Goal: Task Accomplishment & Management: Manage account settings

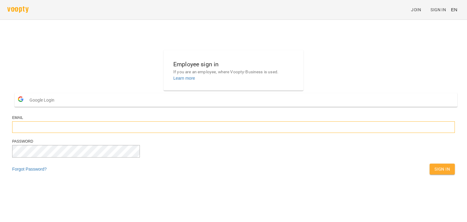
type input "**********"
click at [435, 173] on span "Sign In" at bounding box center [443, 169] width 16 height 7
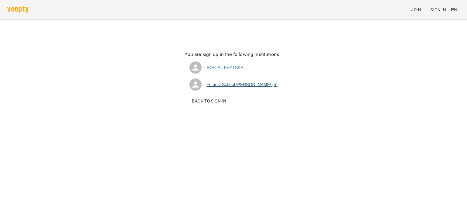
click at [225, 84] on li "Futurist School [PERSON_NAME] (п)" at bounding box center [234, 84] width 98 height 17
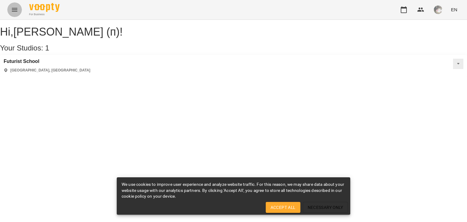
click at [15, 12] on icon "Menu" at bounding box center [14, 9] width 7 height 7
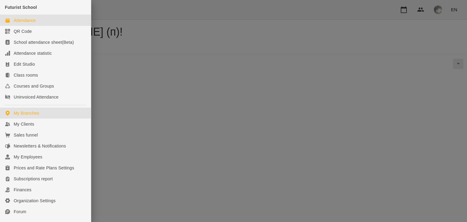
click at [31, 17] on link "Attendance" at bounding box center [45, 20] width 91 height 11
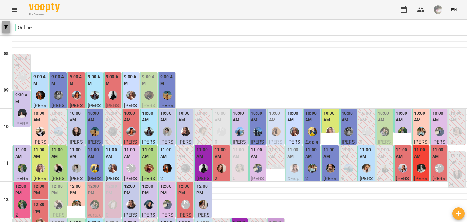
click at [6, 28] on icon "button" at bounding box center [6, 27] width 4 height 4
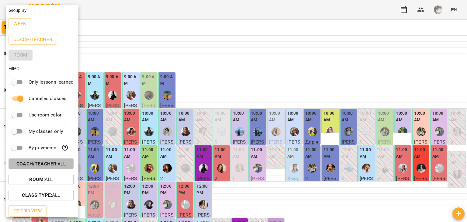
click at [33, 162] on b "Coach/Teacher :" at bounding box center [36, 164] width 41 height 6
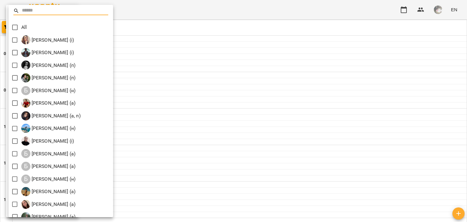
click at [40, 8] on input "text" at bounding box center [65, 10] width 87 height 9
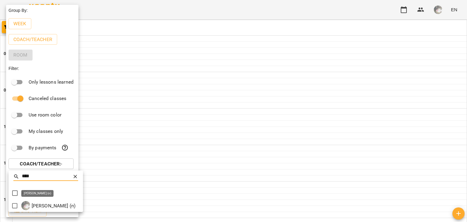
type input "****"
click at [38, 209] on p "[PERSON_NAME] (п)" at bounding box center [52, 205] width 45 height 7
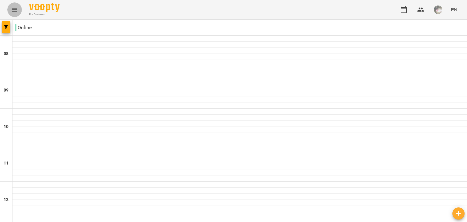
click at [16, 7] on icon "Menu" at bounding box center [14, 9] width 7 height 7
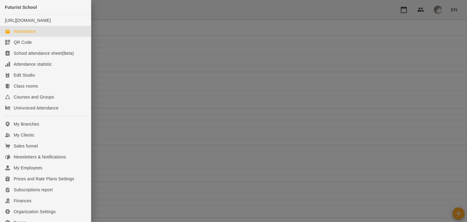
click at [62, 33] on link "Attendance" at bounding box center [45, 31] width 91 height 11
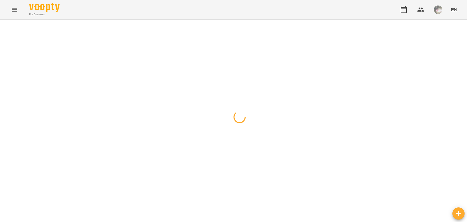
click at [9, 25] on span "button" at bounding box center [6, 27] width 9 height 4
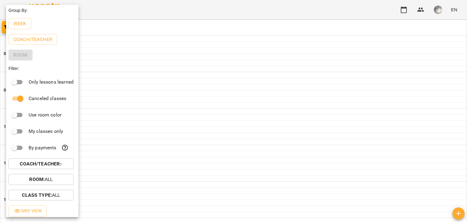
scroll to position [2, 0]
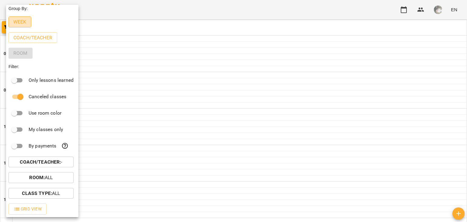
click at [20, 20] on p "Week" at bounding box center [19, 21] width 13 height 7
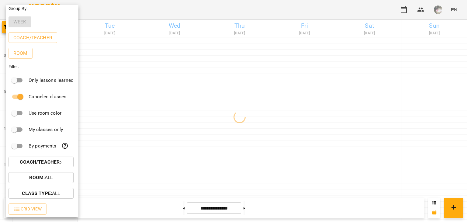
click at [118, 2] on div at bounding box center [233, 111] width 467 height 222
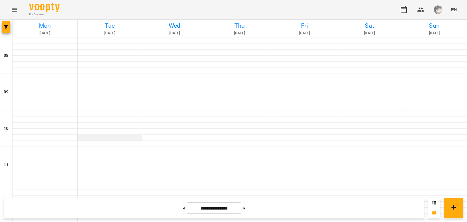
scroll to position [0, 0]
click at [12, 6] on icon "Menu" at bounding box center [14, 9] width 7 height 7
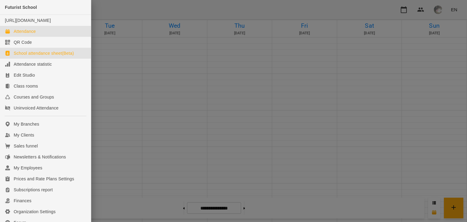
click at [29, 56] on div "School attendance sheet(Beta)" at bounding box center [44, 53] width 60 height 6
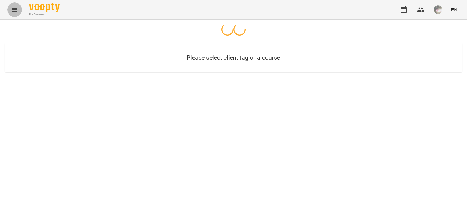
click at [17, 9] on icon "Menu" at bounding box center [14, 9] width 7 height 7
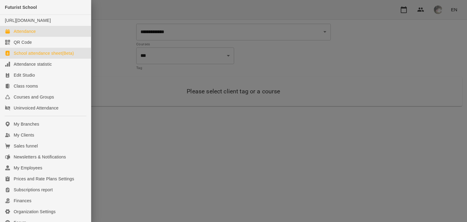
click at [23, 34] on div "Attendance" at bounding box center [25, 31] width 22 height 6
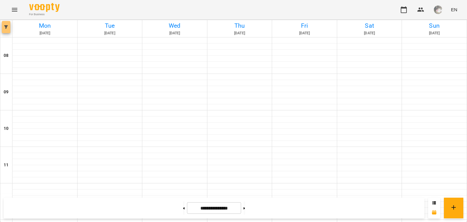
click at [9, 28] on span "button" at bounding box center [6, 27] width 9 height 4
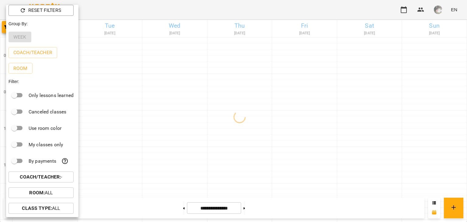
scroll to position [18, 0]
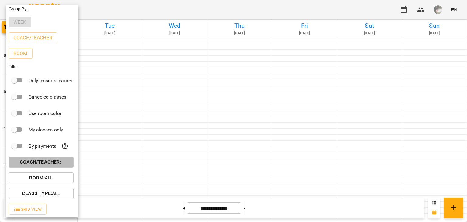
click at [41, 162] on b "Coach/Teacher :" at bounding box center [40, 162] width 41 height 6
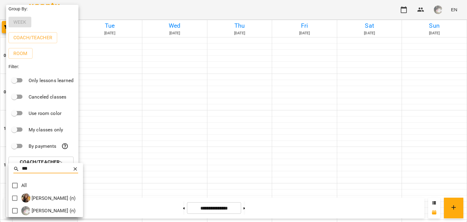
type input "***"
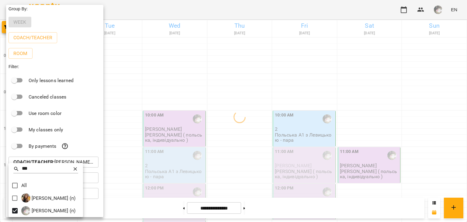
click at [123, 113] on div at bounding box center [233, 111] width 467 height 222
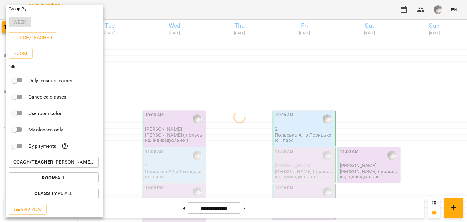
click at [123, 113] on div at bounding box center [233, 111] width 467 height 222
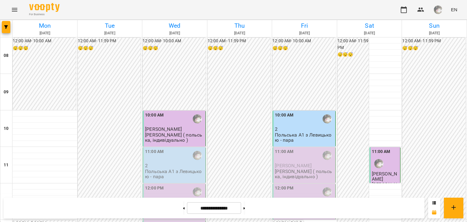
scroll to position [78, 0]
click at [162, 169] on p "Польська А1 з Левицькою - пара" at bounding box center [174, 174] width 59 height 11
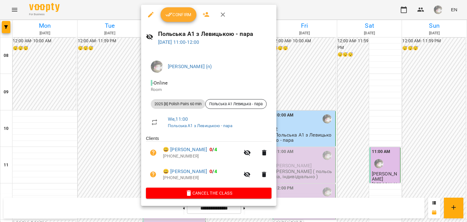
click at [111, 97] on div at bounding box center [233, 111] width 467 height 222
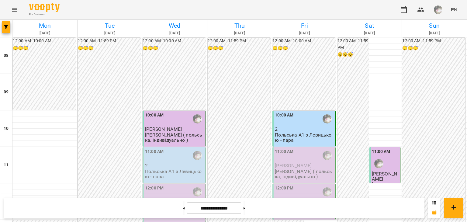
scroll to position [0, 0]
click at [280, 134] on p "Польська А1 з Левицькою - пара" at bounding box center [304, 137] width 59 height 11
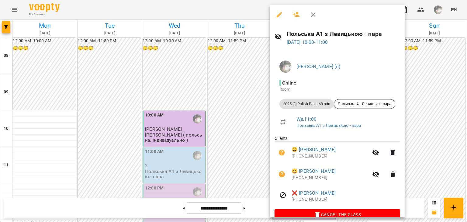
click at [225, 101] on div at bounding box center [233, 111] width 467 height 222
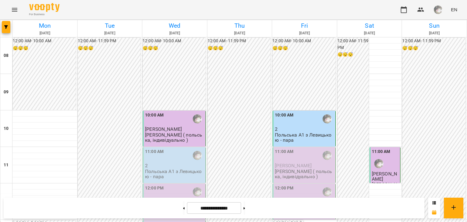
scroll to position [297, 0]
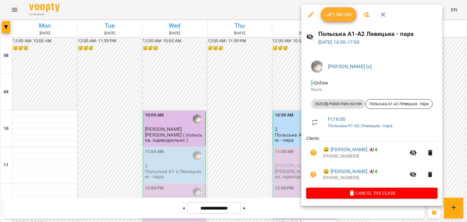
click at [236, 74] on div at bounding box center [233, 111] width 467 height 222
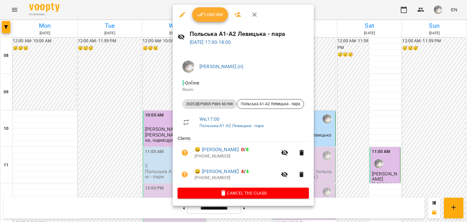
click at [149, 30] on div at bounding box center [233, 111] width 467 height 222
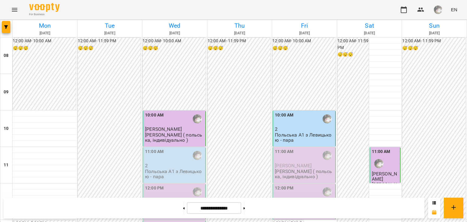
scroll to position [390, 0]
